Goal: Task Accomplishment & Management: Manage account settings

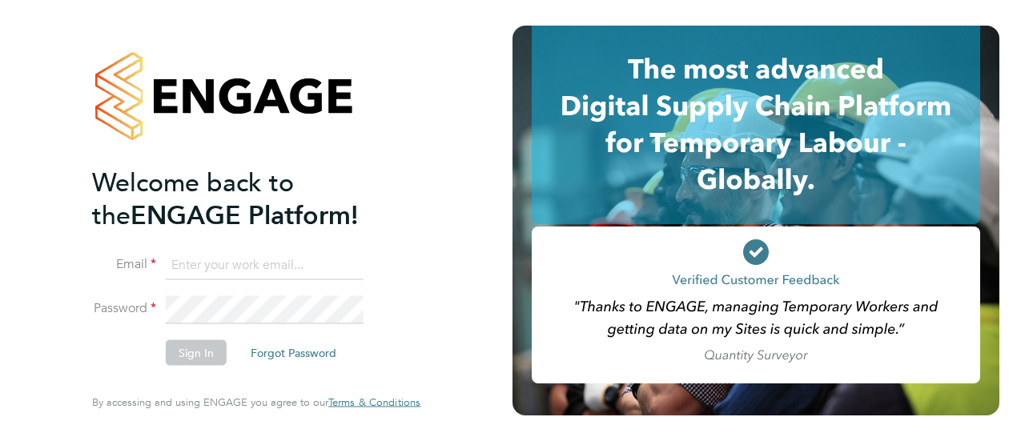
type input "[PERSON_NAME][EMAIL_ADDRESS][PERSON_NAME][PERSON_NAME][DOMAIN_NAME]"
click at [194, 353] on button "Sign In" at bounding box center [196, 353] width 61 height 26
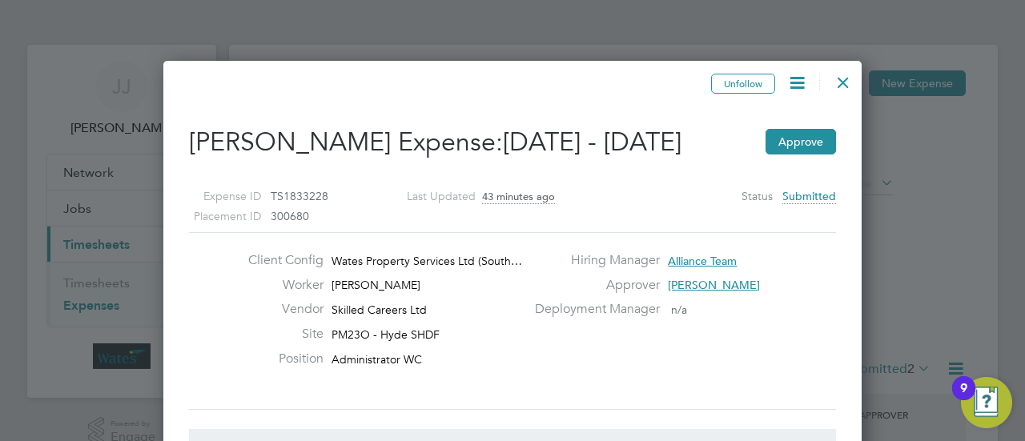
click at [750, 299] on div "Approver Jamie Joyce" at bounding box center [683, 289] width 317 height 25
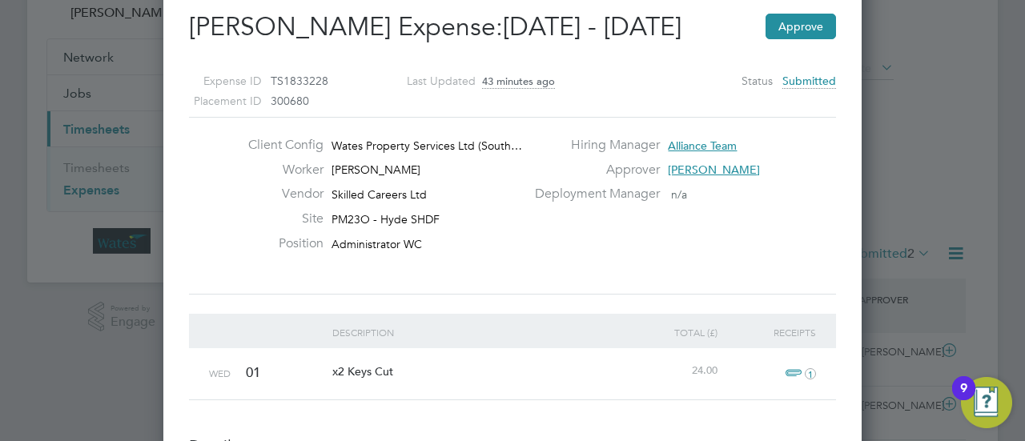
scroll to position [32, 0]
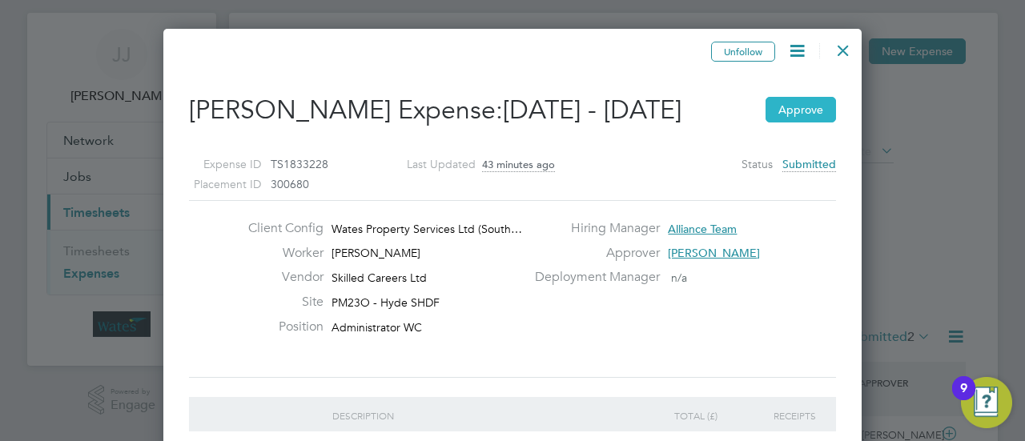
click at [815, 123] on button "Approve" at bounding box center [801, 110] width 70 height 26
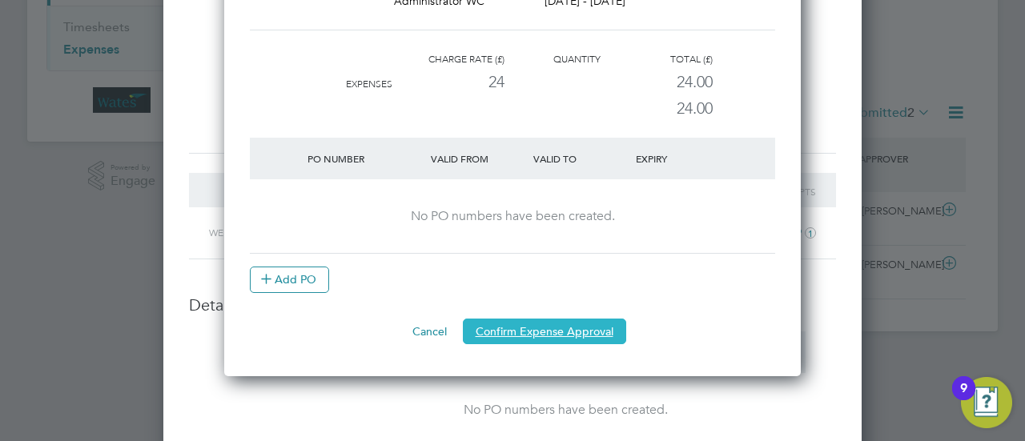
click at [529, 330] on button "Confirm Expense Approval" at bounding box center [544, 332] width 163 height 26
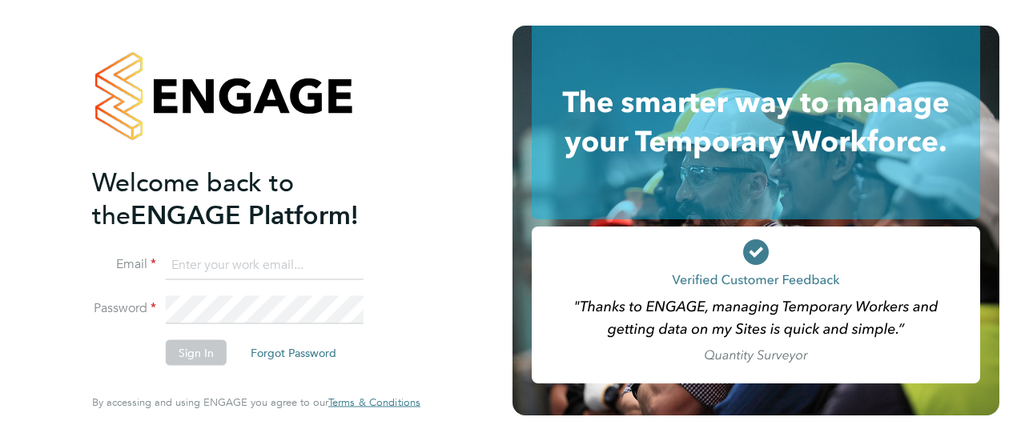
type input "[PERSON_NAME][EMAIL_ADDRESS][PERSON_NAME][PERSON_NAME][DOMAIN_NAME]"
click at [205, 349] on button "Sign In" at bounding box center [196, 353] width 61 height 26
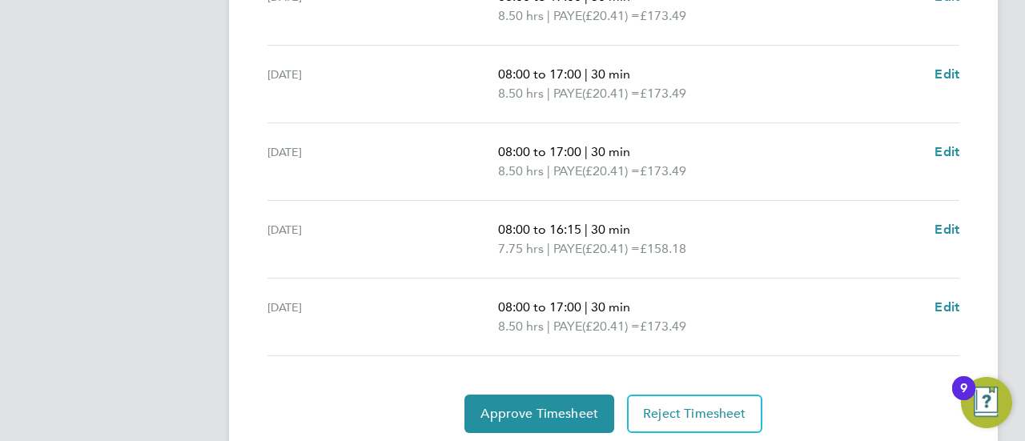
scroll to position [705, 0]
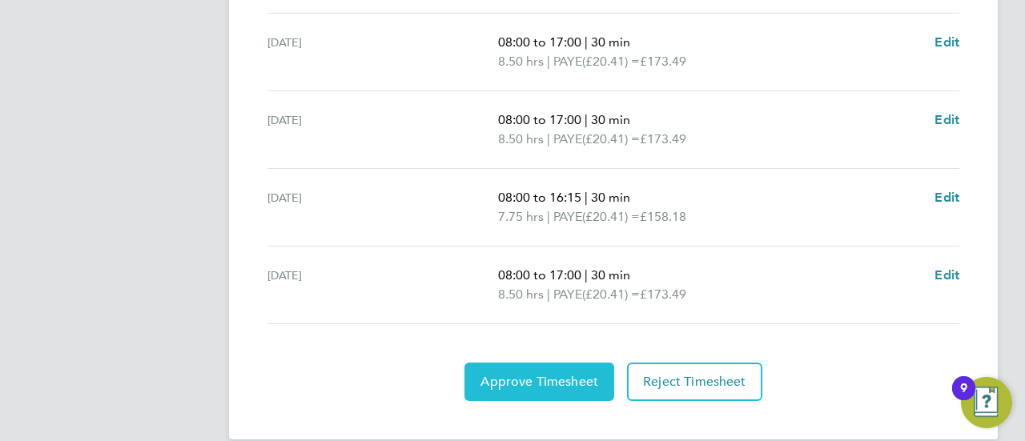
click at [502, 375] on span "Approve Timesheet" at bounding box center [540, 382] width 118 height 16
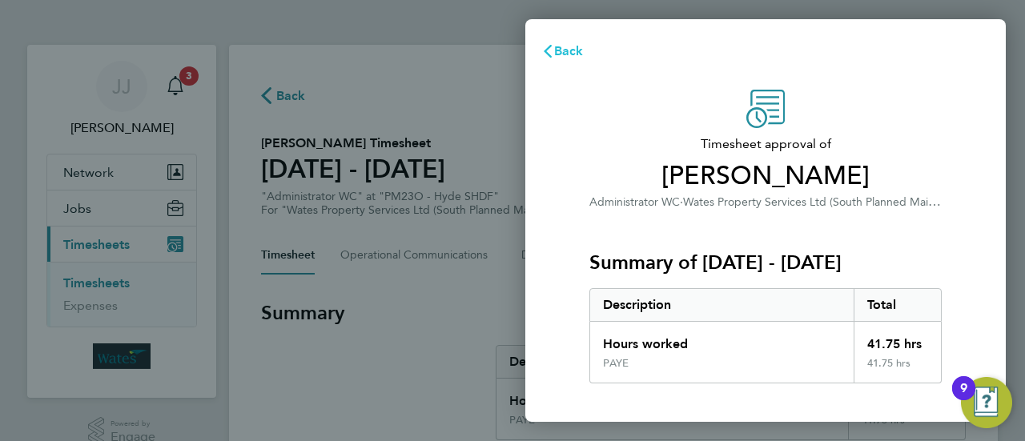
click at [570, 55] on span "Back" at bounding box center [569, 50] width 30 height 15
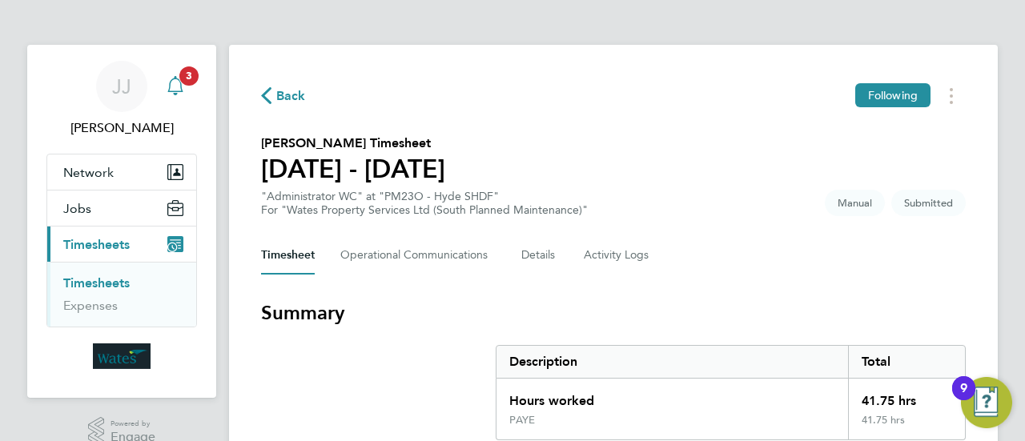
click at [181, 81] on span "3" at bounding box center [188, 75] width 19 height 19
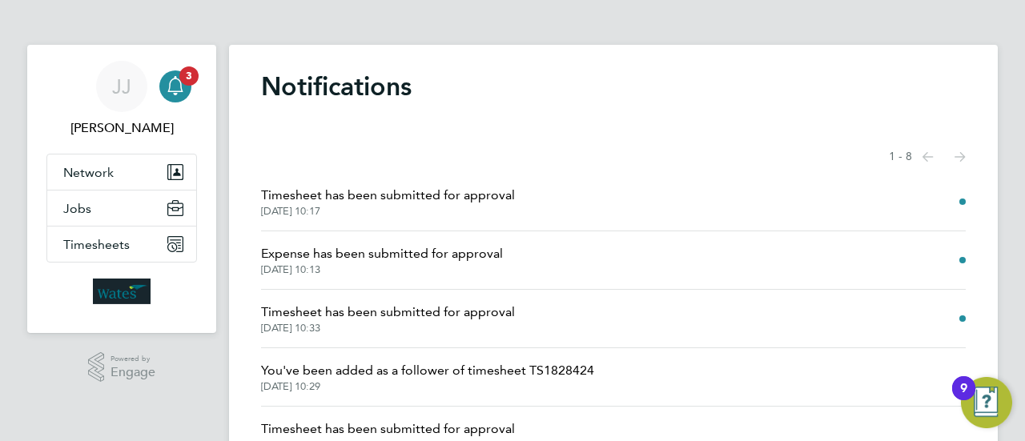
click at [461, 324] on span "26 Sep 2025, 10:33" at bounding box center [388, 328] width 254 height 13
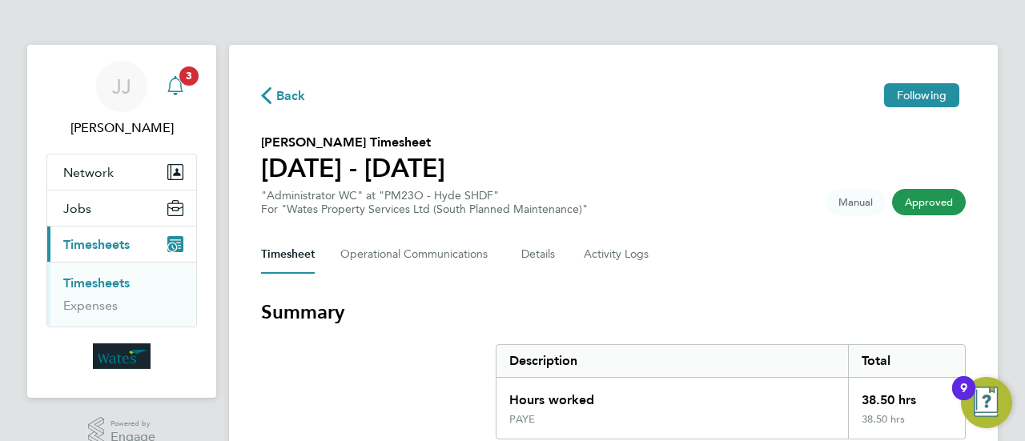
click at [183, 81] on span "3" at bounding box center [188, 75] width 19 height 19
